Goal: Check status: Check status

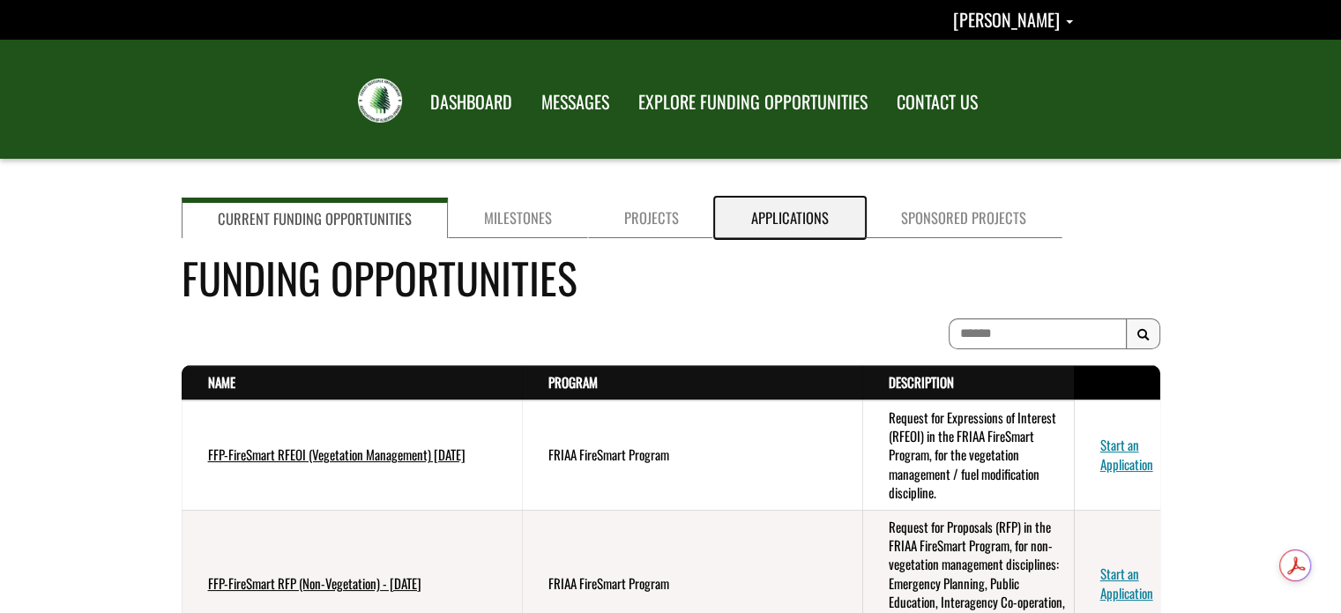
click at [776, 216] on link "Applications" at bounding box center [790, 217] width 150 height 41
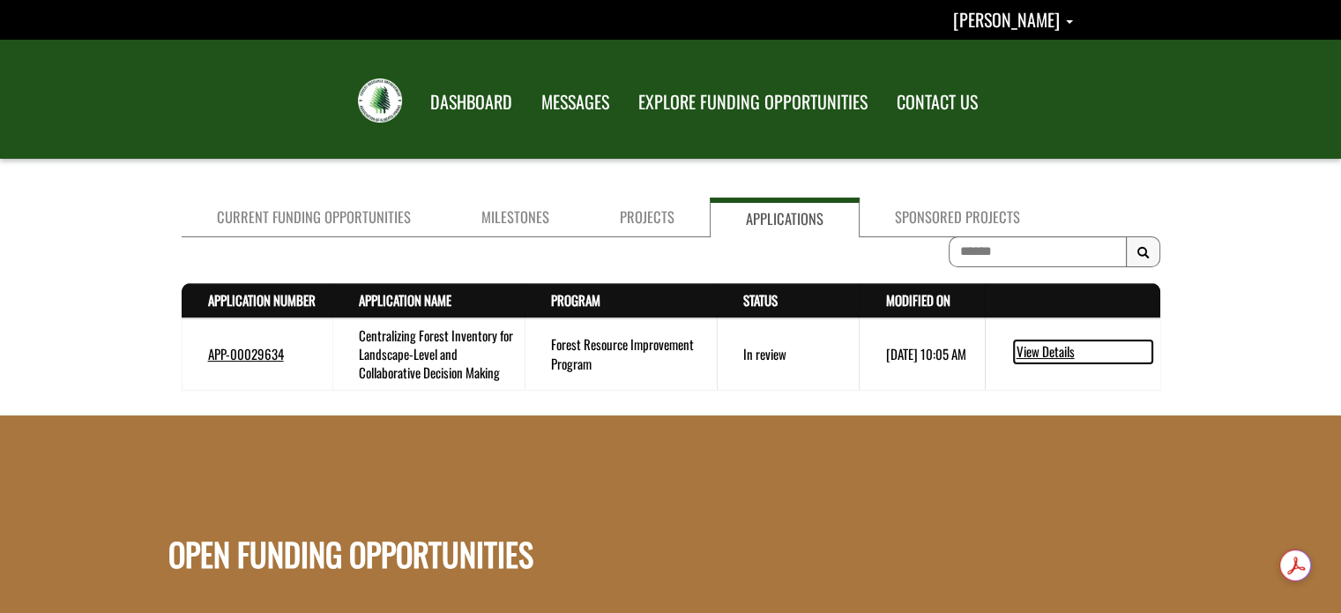
click at [1043, 349] on link "View Details" at bounding box center [1083, 351] width 138 height 23
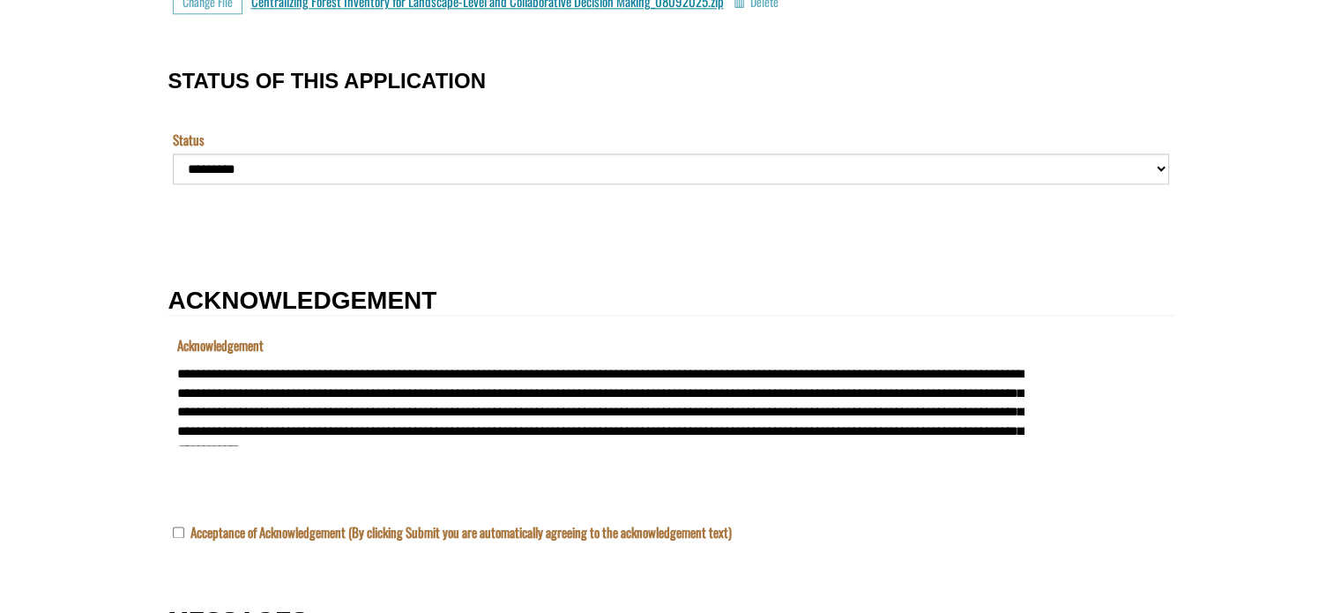
scroll to position [1851, 0]
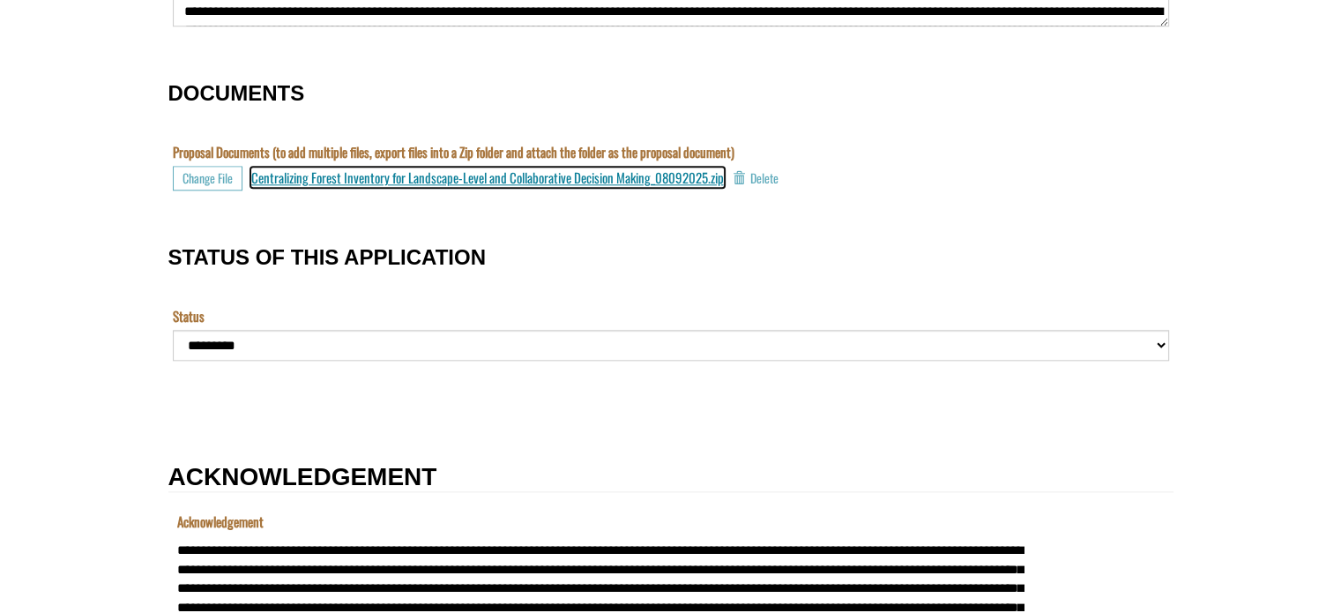
click at [331, 180] on span "Centralizing Forest Inventory for Landscape-Level and Collaborative Decision Ma…" at bounding box center [487, 177] width 473 height 19
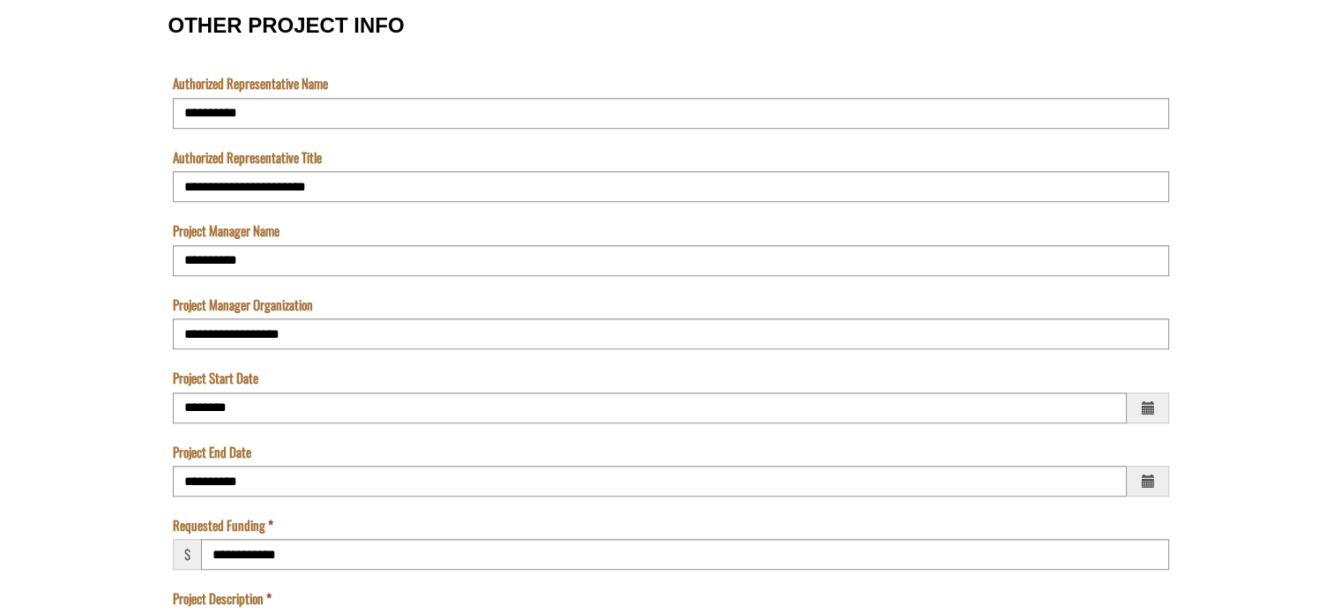
scroll to position [793, 0]
